Goal: Information Seeking & Learning: Understand process/instructions

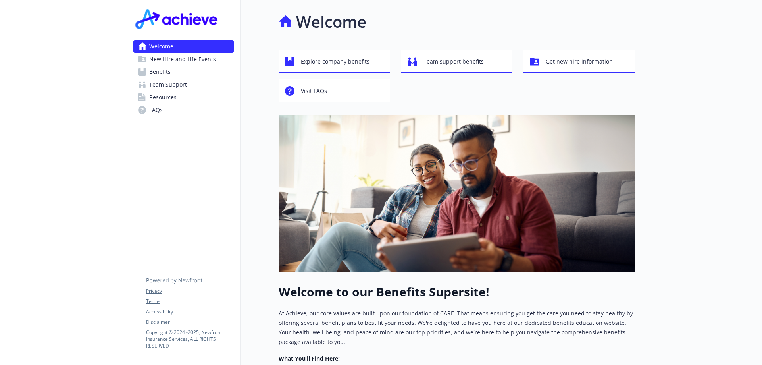
click at [190, 56] on span "New Hire and Life Events" at bounding box center [182, 59] width 67 height 13
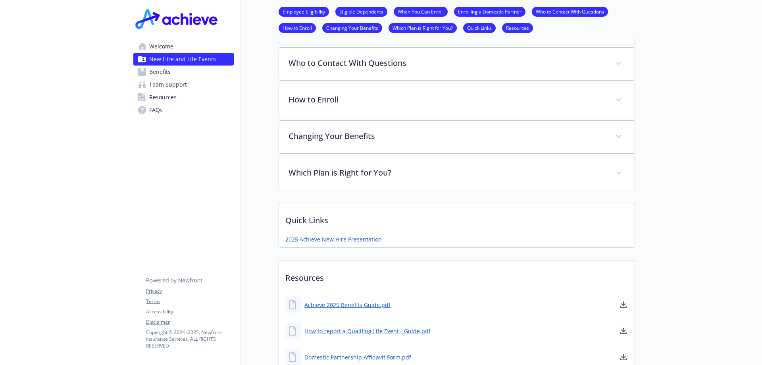
scroll to position [303, 0]
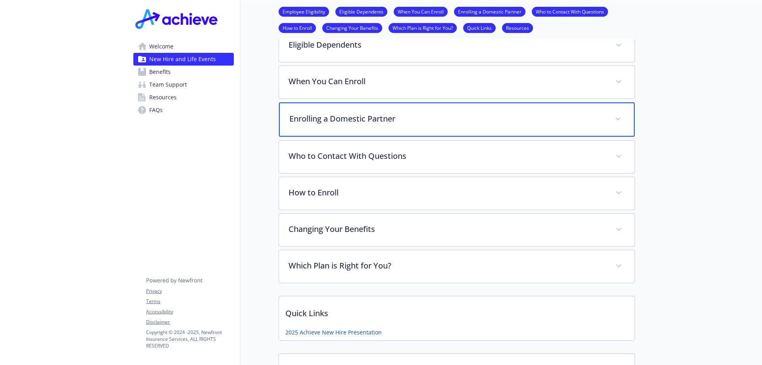
drag, startPoint x: 411, startPoint y: 118, endPoint x: 487, endPoint y: 140, distance: 78.9
click at [411, 118] on p "Enrolling a Domestic Partner" at bounding box center [447, 119] width 316 height 12
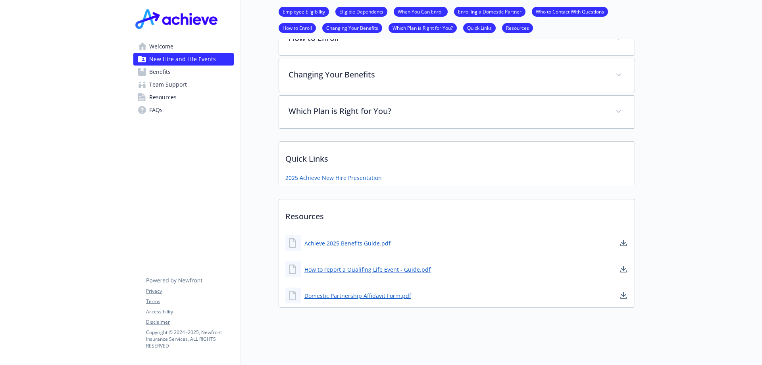
scroll to position [525, 0]
